Goal: Navigation & Orientation: Find specific page/section

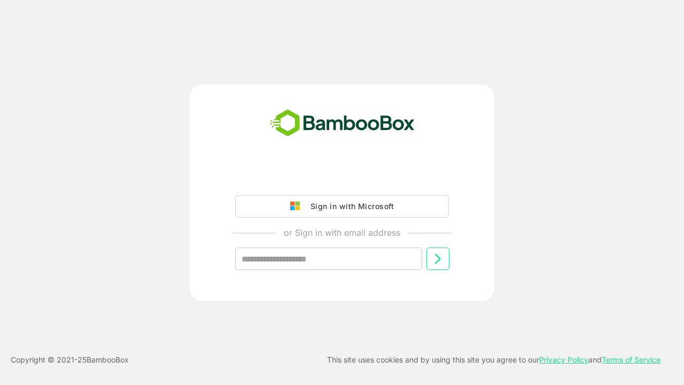
click at [127, 129] on div "Sign in with Microsoft or Sign in with email address ​" at bounding box center [341, 192] width 547 height 216
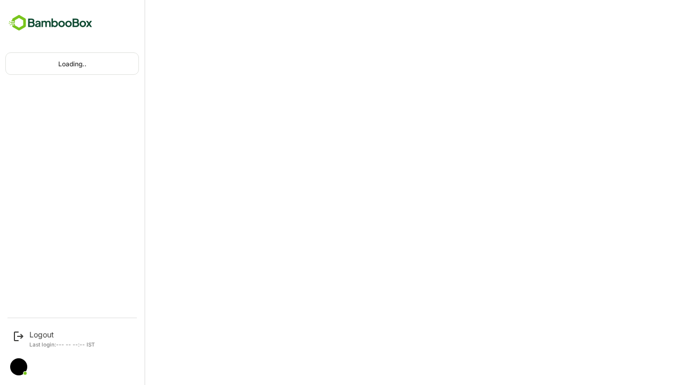
click at [109, 62] on div "Loading.." at bounding box center [72, 63] width 132 height 21
click at [122, 66] on div "Loading.." at bounding box center [72, 63] width 132 height 21
click at [100, 66] on div "Loading.." at bounding box center [72, 63] width 132 height 21
